Goal: Task Accomplishment & Management: Manage account settings

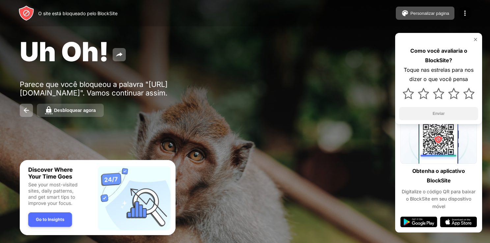
click at [70, 109] on div "Desbloquear agora" at bounding box center [75, 110] width 42 height 5
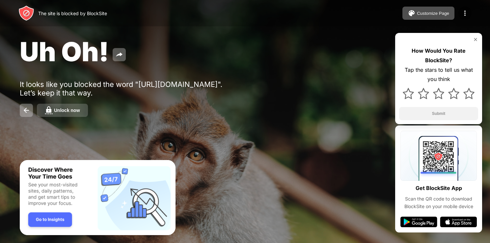
click at [66, 110] on div "Unlock now" at bounding box center [67, 110] width 26 height 5
